Goal: Information Seeking & Learning: Learn about a topic

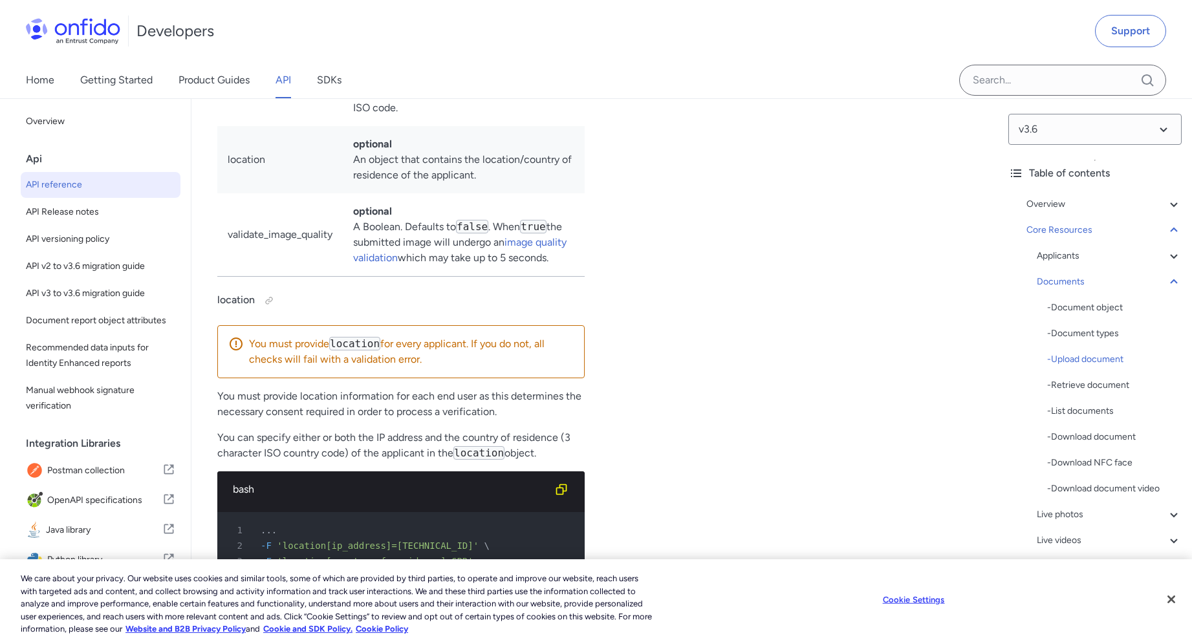
scroll to position [22087, 0]
click at [1012, 87] on input "Onfido search input field" at bounding box center [1062, 80] width 207 height 31
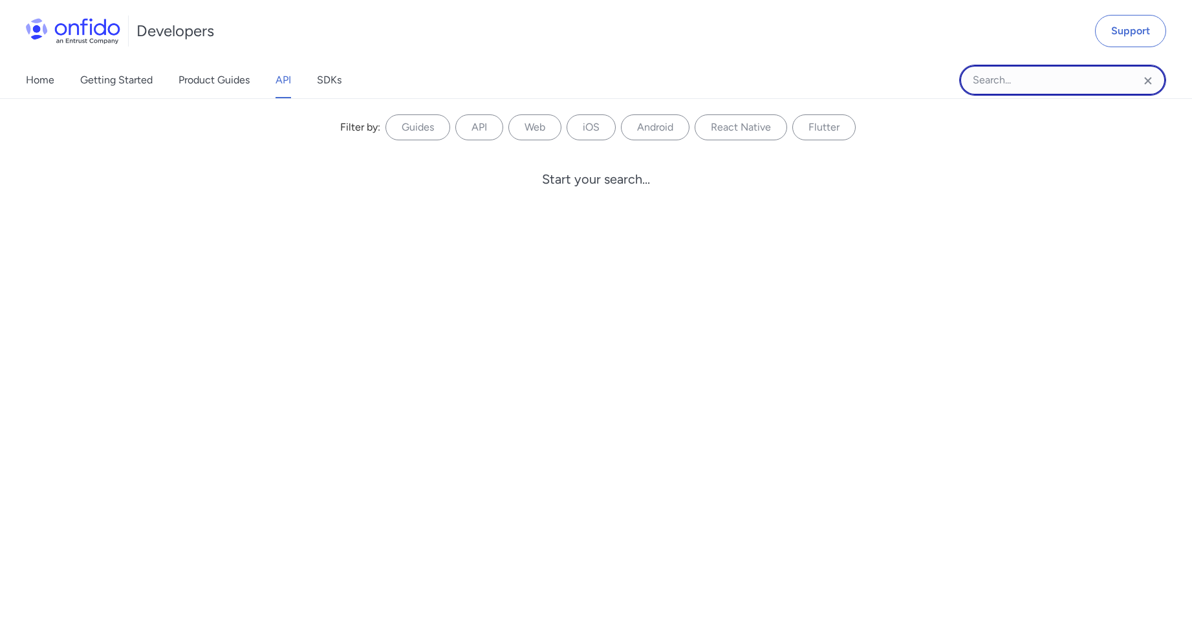
click at [1023, 93] on input "Onfido search input field" at bounding box center [1062, 80] width 207 height 31
paste input "provinces"
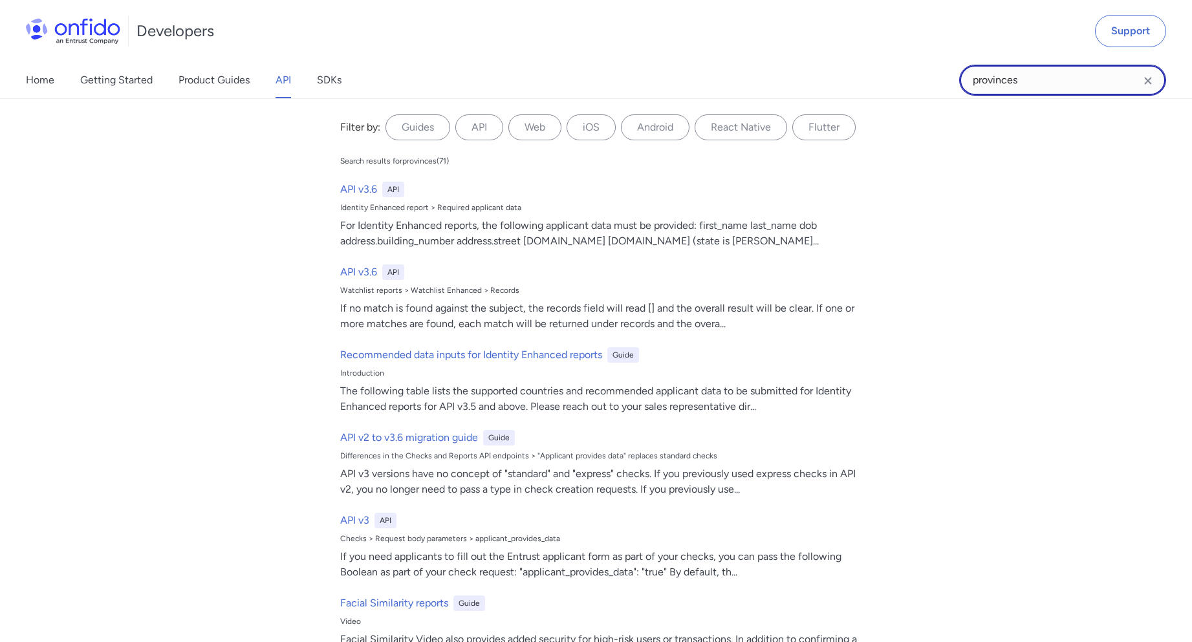
click at [1029, 88] on input "provinces" at bounding box center [1062, 80] width 207 height 31
paste input "national_health_insurance_card"
type input "national_health_insurance_card"
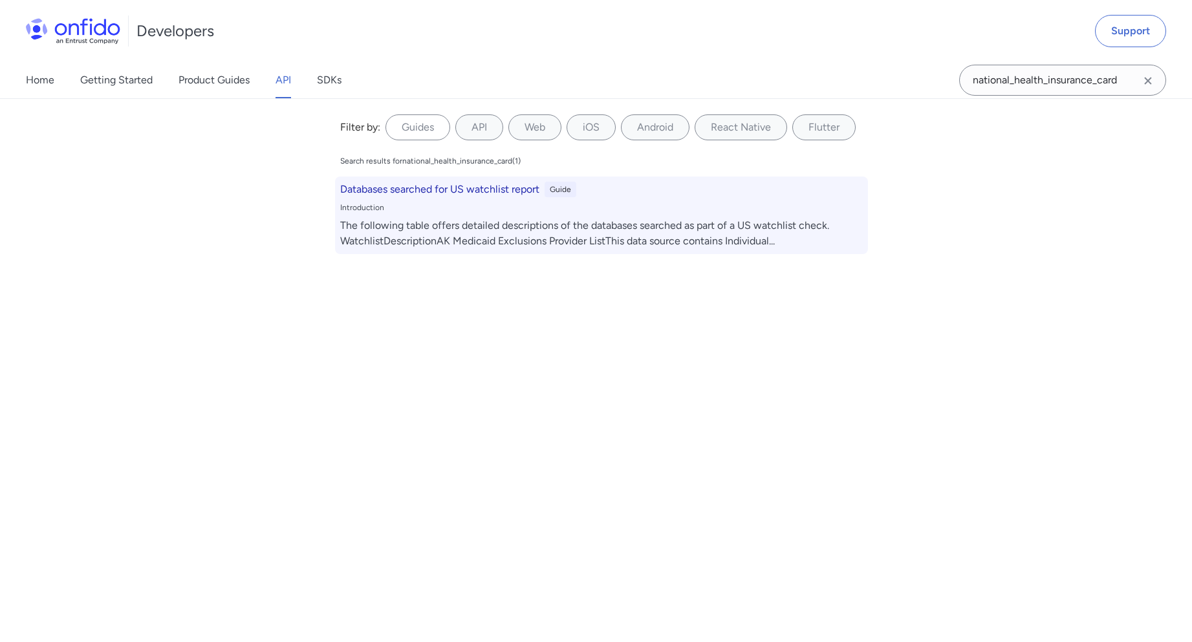
click at [451, 191] on h6 "Databases searched for US watchlist report" at bounding box center [439, 190] width 199 height 16
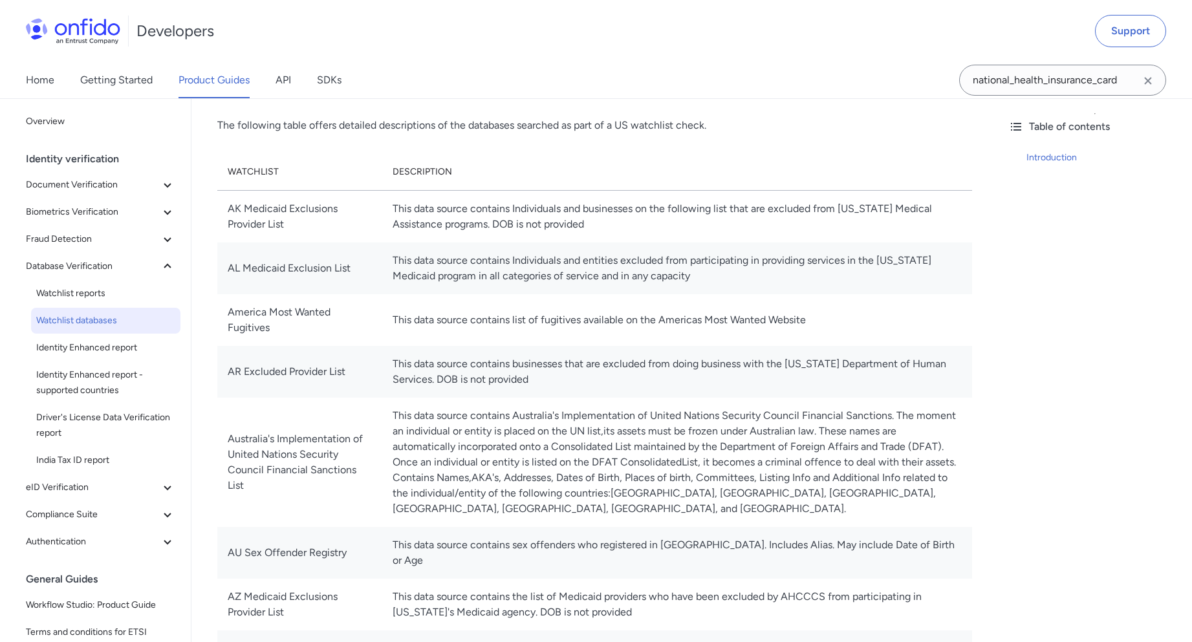
click at [568, 342] on td "This data source contains list of fugitives available on the Americas Most Want…" at bounding box center [677, 320] width 590 height 52
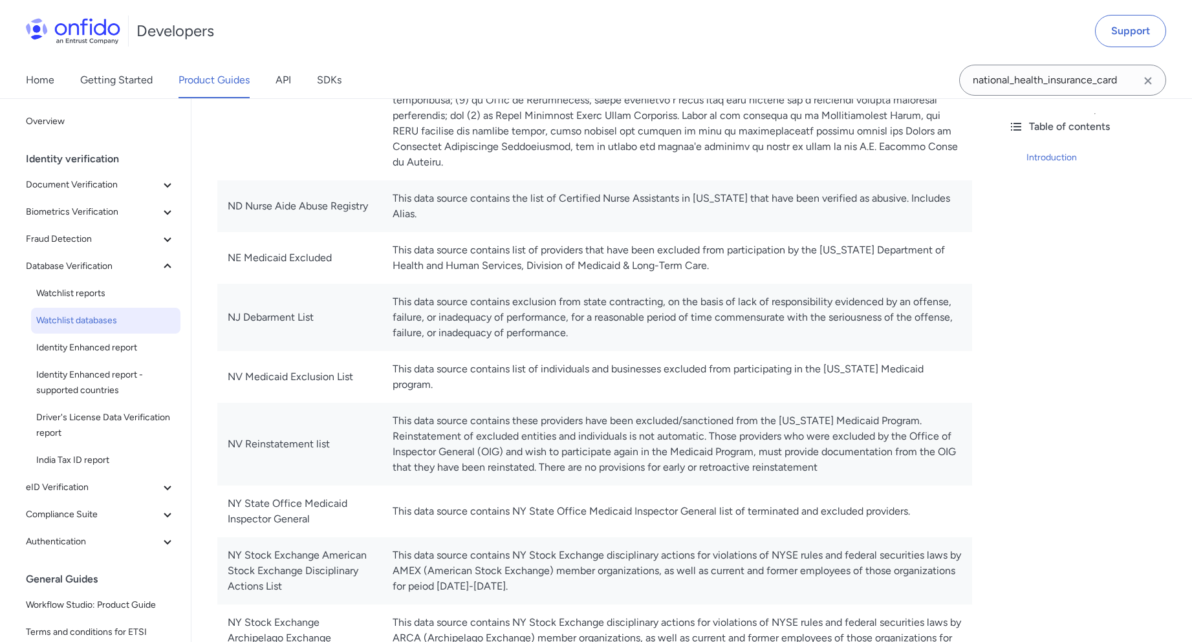
scroll to position [5193, 0]
